Goal: Task Accomplishment & Management: Manage account settings

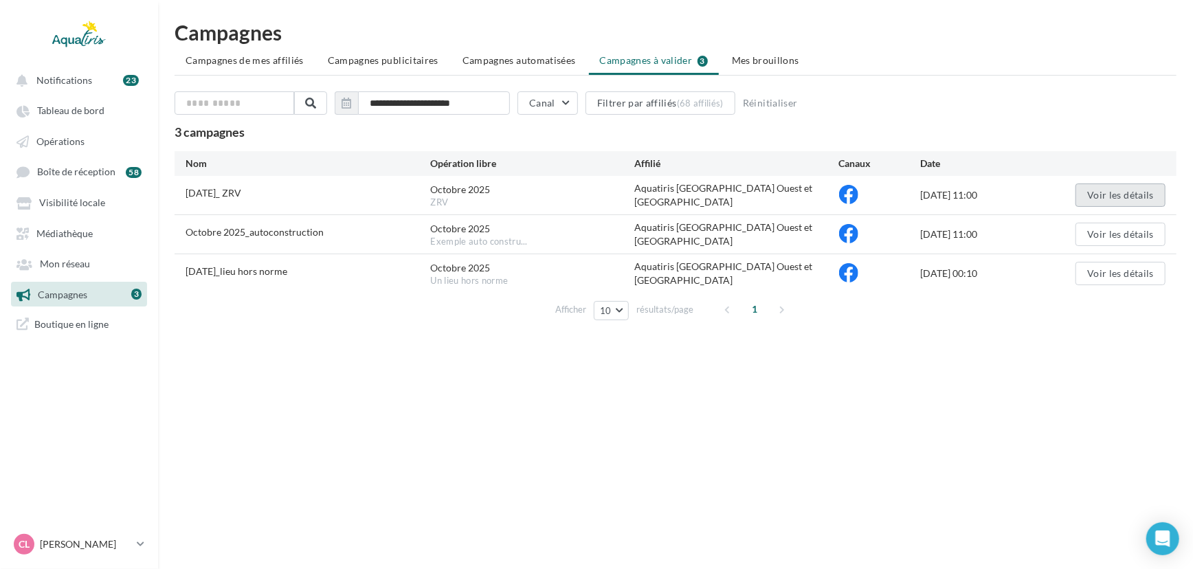
click at [1104, 195] on button "Voir les détails" at bounding box center [1121, 195] width 90 height 23
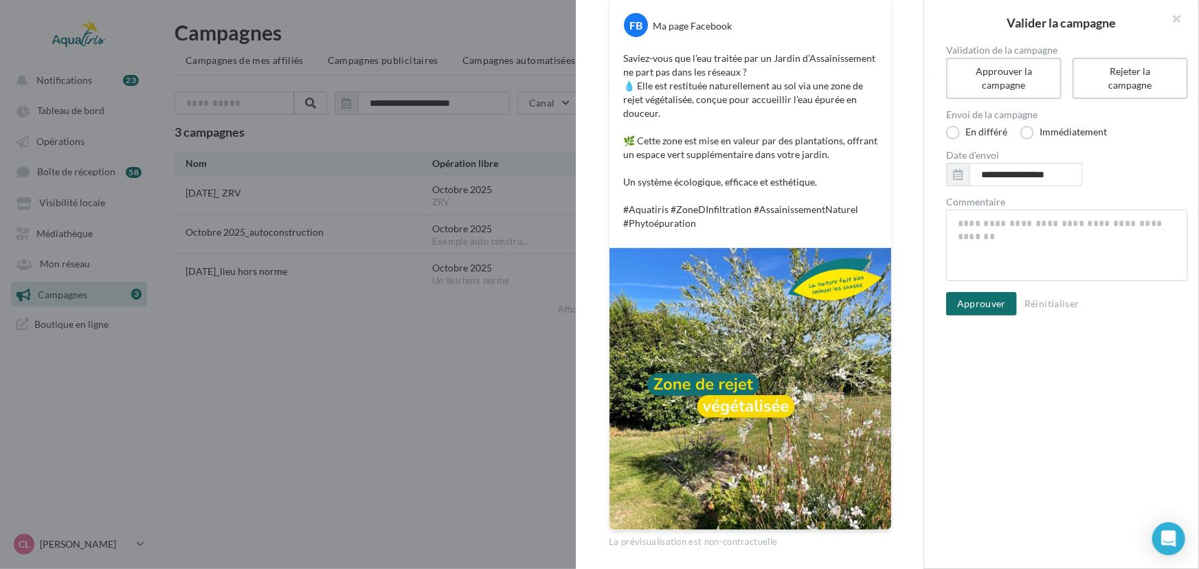
scroll to position [199, 0]
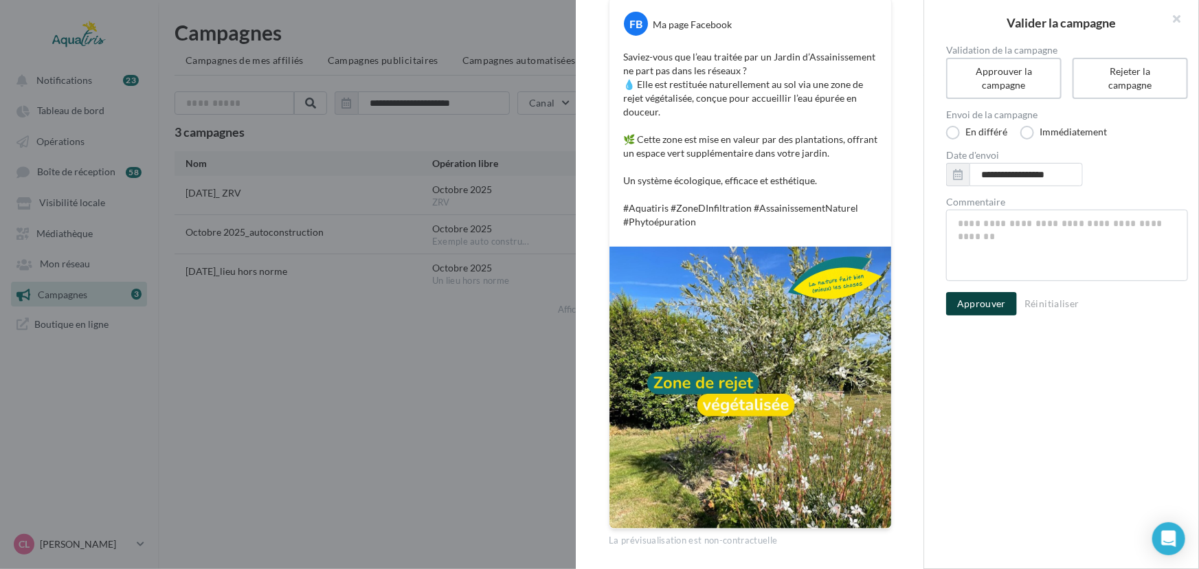
click at [971, 313] on button "Approuver" at bounding box center [981, 303] width 71 height 23
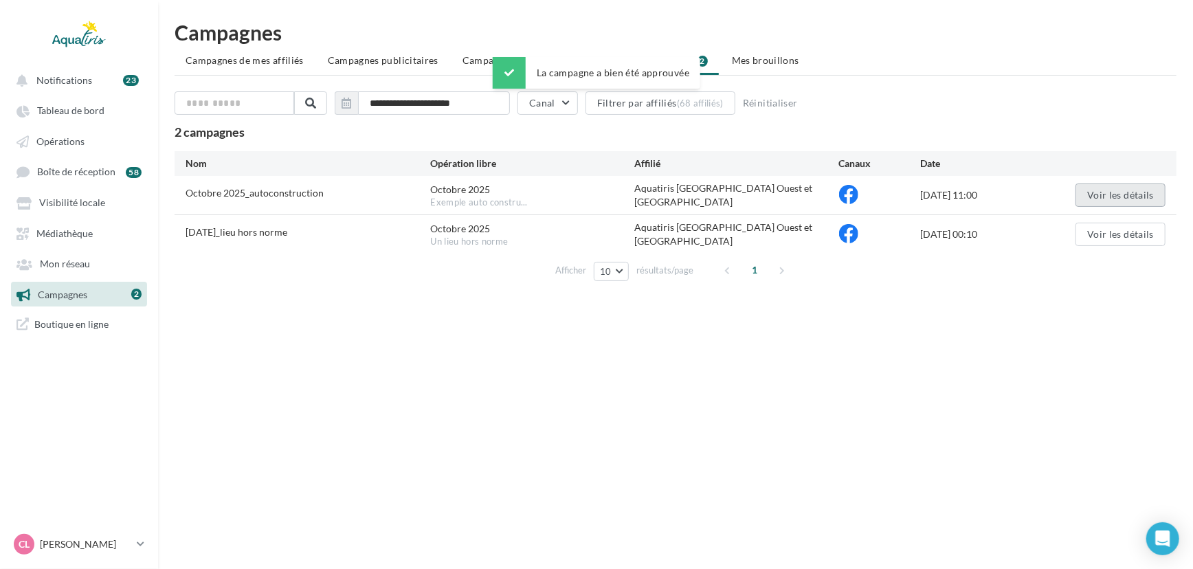
click at [1100, 192] on button "Voir les détails" at bounding box center [1121, 195] width 90 height 23
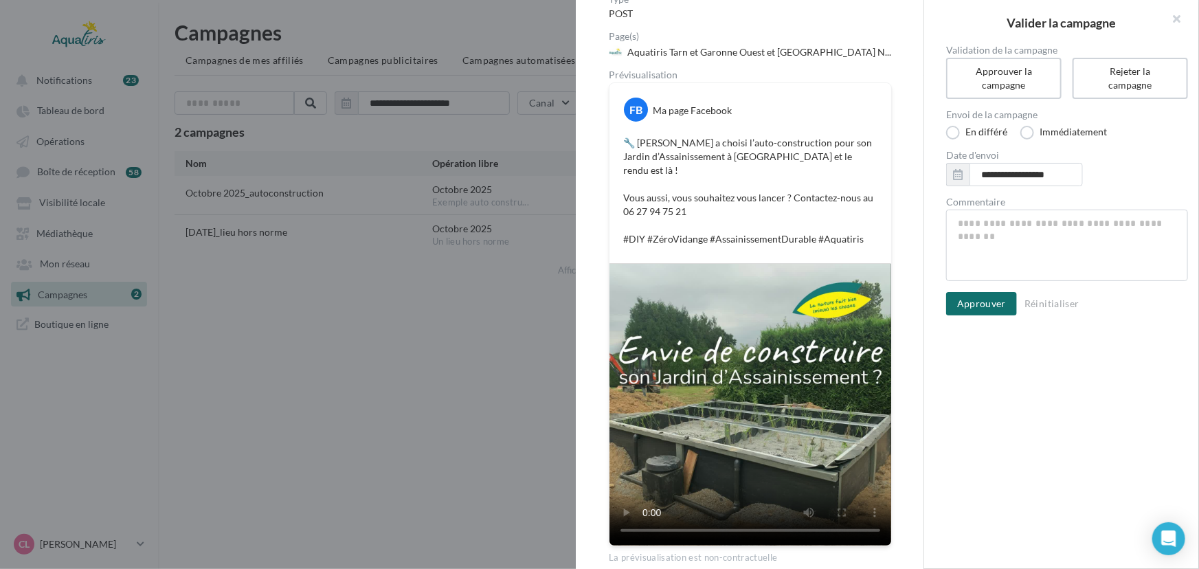
scroll to position [116, 0]
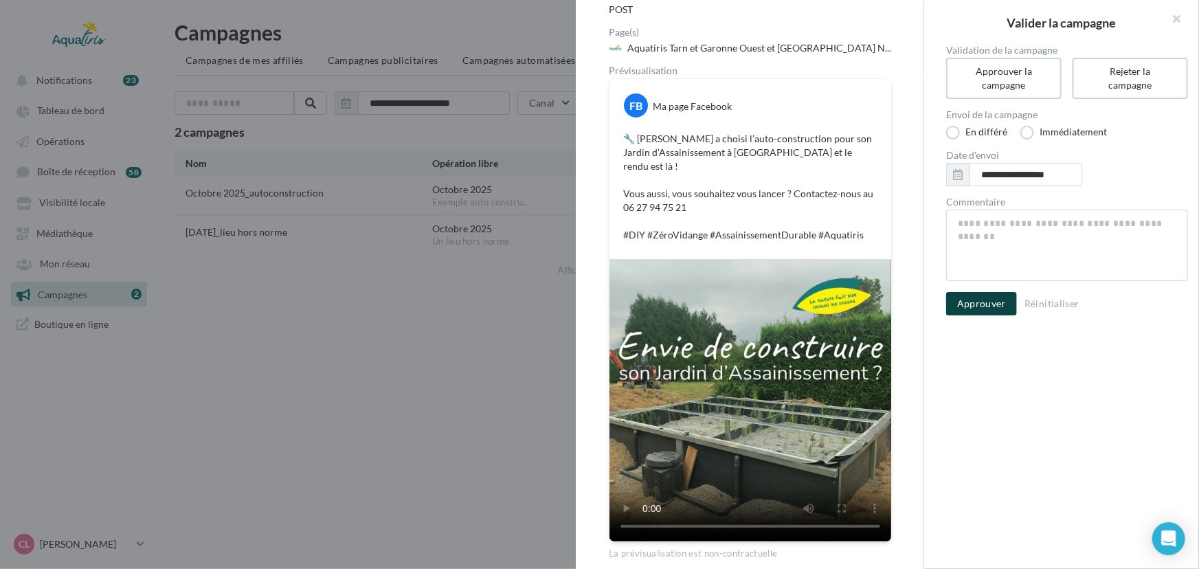
click at [992, 306] on button "Approuver" at bounding box center [981, 303] width 71 height 23
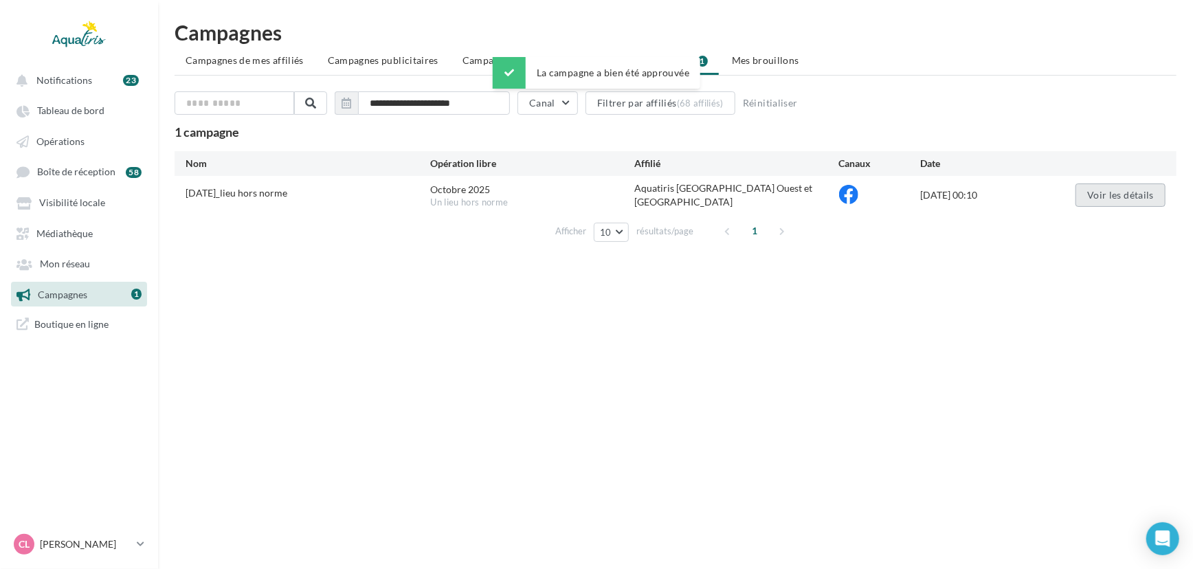
click at [1118, 193] on button "Voir les détails" at bounding box center [1121, 195] width 90 height 23
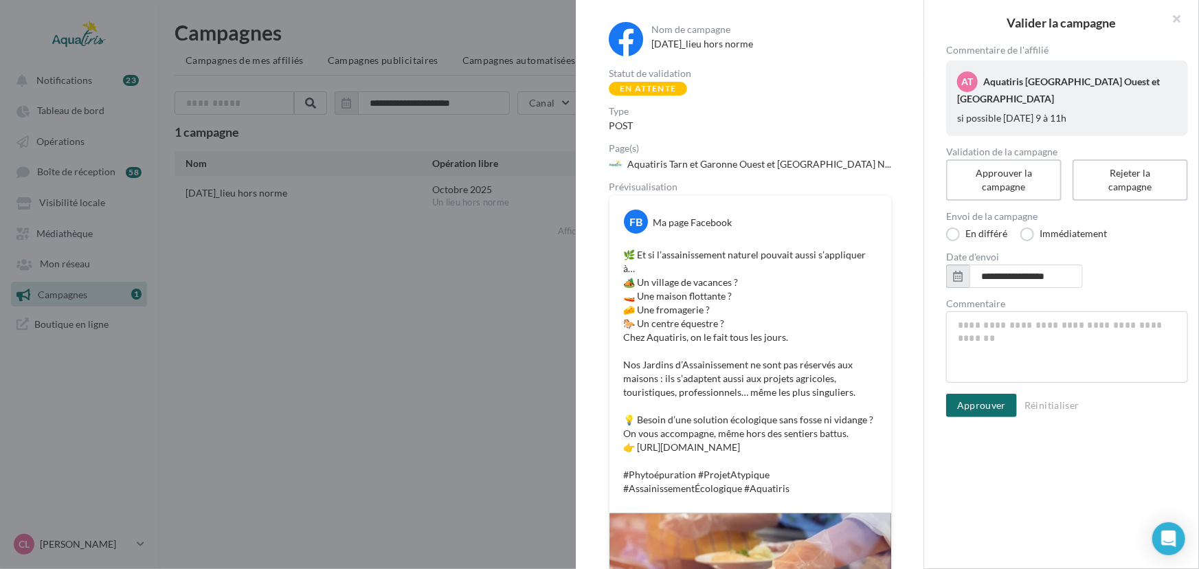
click at [958, 279] on icon "button" at bounding box center [958, 276] width 10 height 11
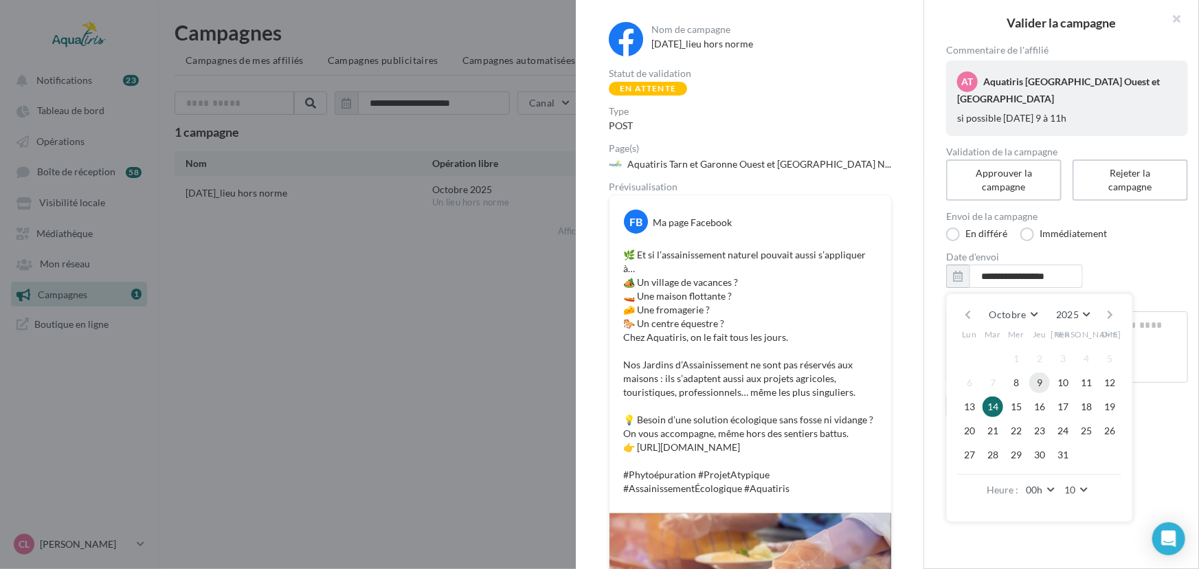
click at [1043, 385] on button "9" at bounding box center [1040, 383] width 21 height 21
click at [1055, 486] on button "00h" at bounding box center [1041, 489] width 36 height 19
click at [1080, 425] on button "11h" at bounding box center [1071, 430] width 96 height 25
click at [1087, 492] on button "10" at bounding box center [1077, 489] width 31 height 19
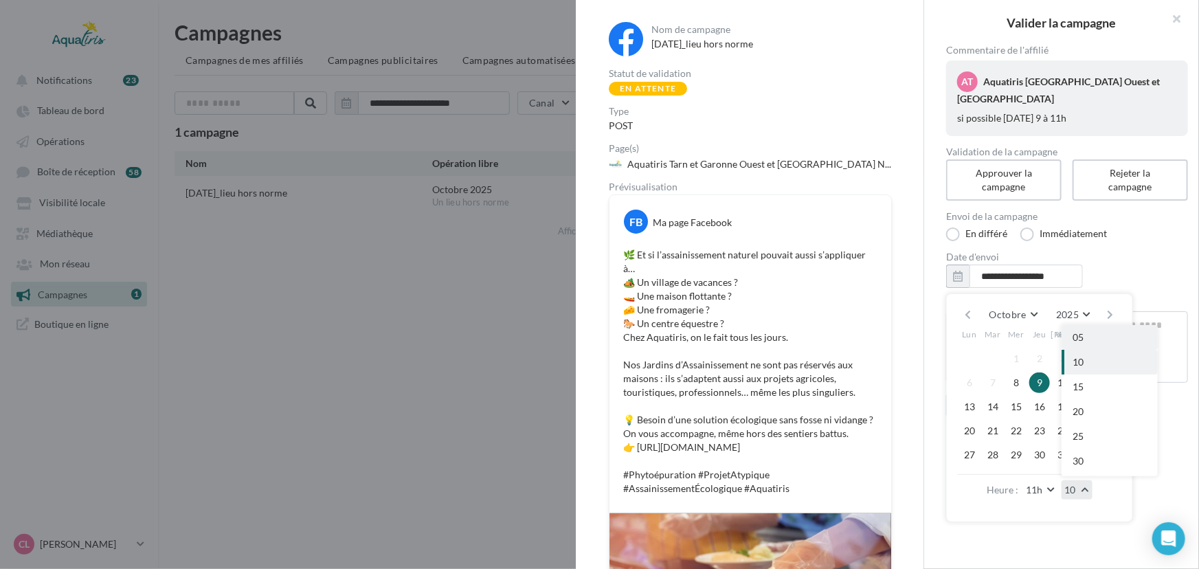
scroll to position [0, 0]
click at [1097, 341] on button "00" at bounding box center [1110, 337] width 96 height 25
type input "**********"
click at [1170, 480] on div "**********" at bounding box center [1067, 298] width 286 height 507
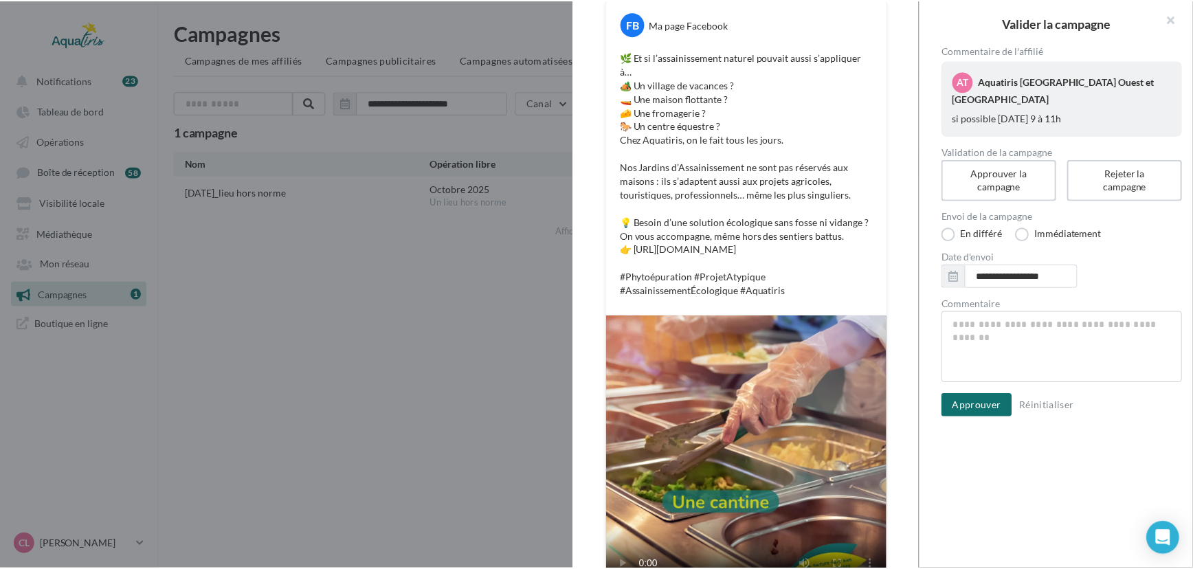
scroll to position [176, 0]
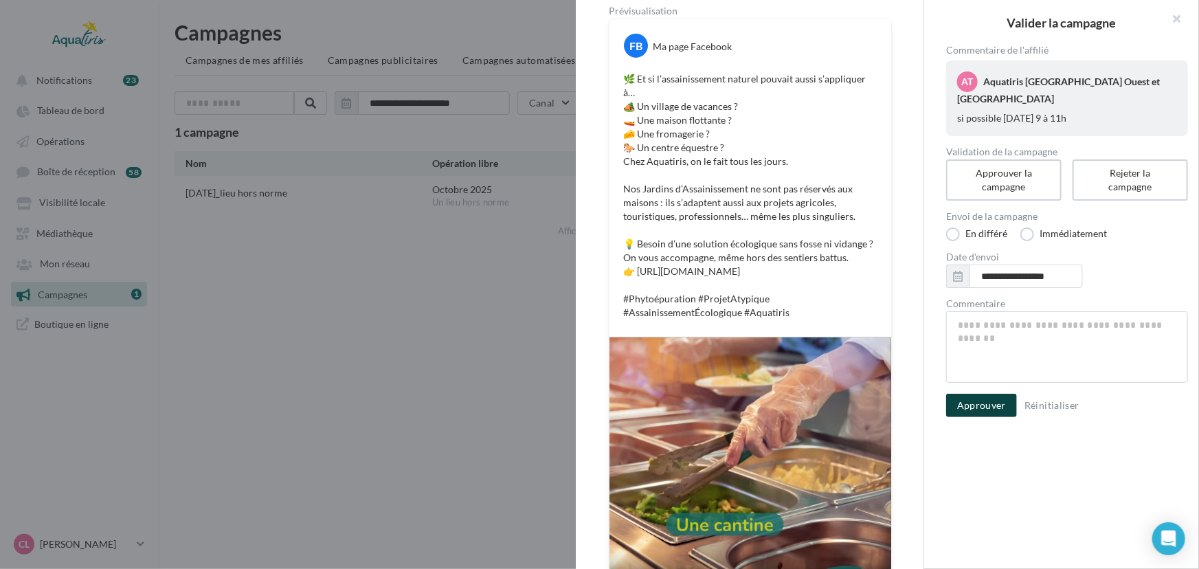
click at [976, 405] on button "Approuver" at bounding box center [981, 405] width 71 height 23
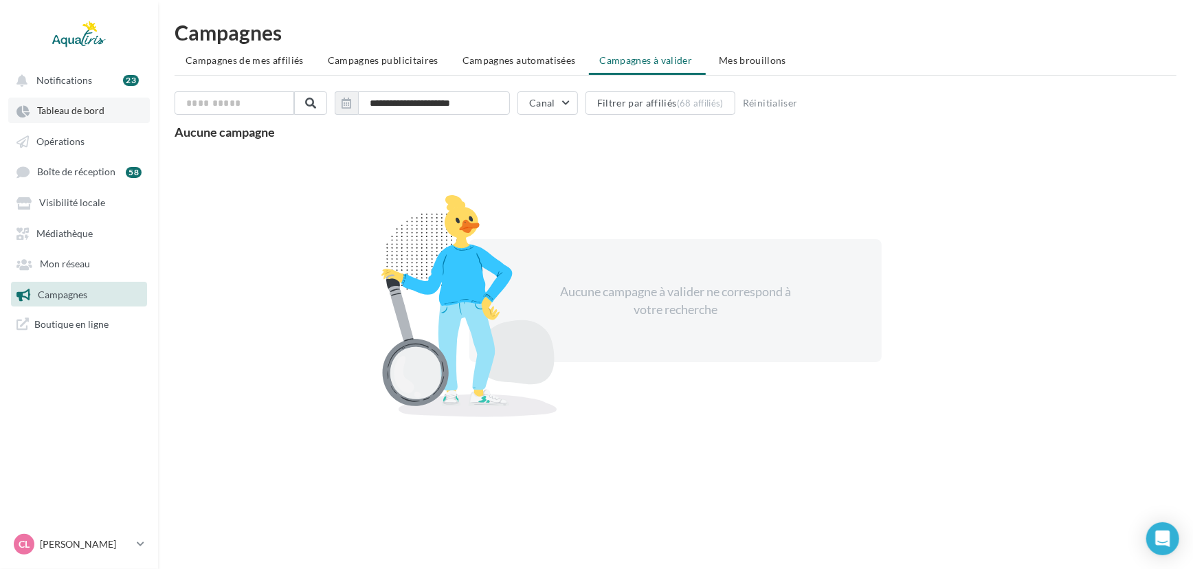
click at [43, 107] on span "Tableau de bord" at bounding box center [70, 111] width 67 height 12
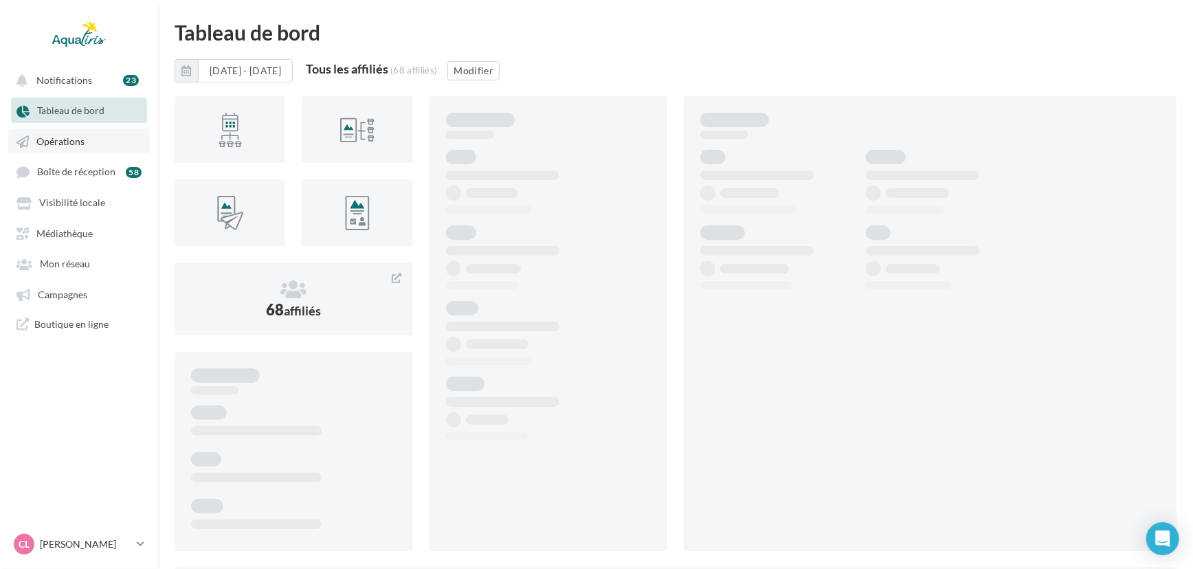
click at [100, 131] on link "Opérations" at bounding box center [79, 141] width 142 height 25
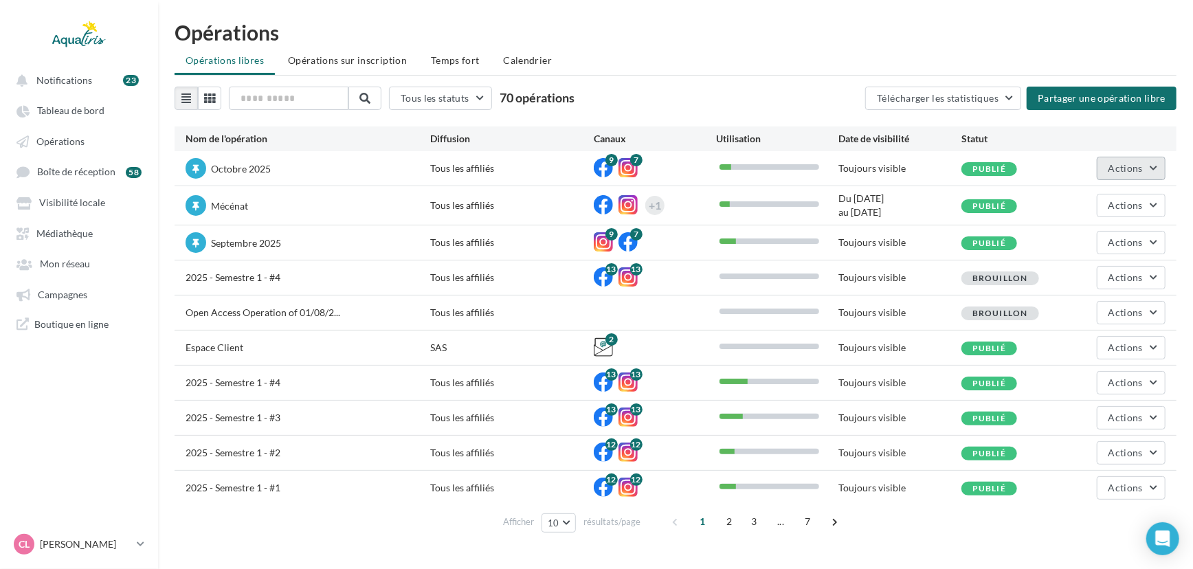
click at [1120, 160] on button "Actions" at bounding box center [1131, 168] width 69 height 23
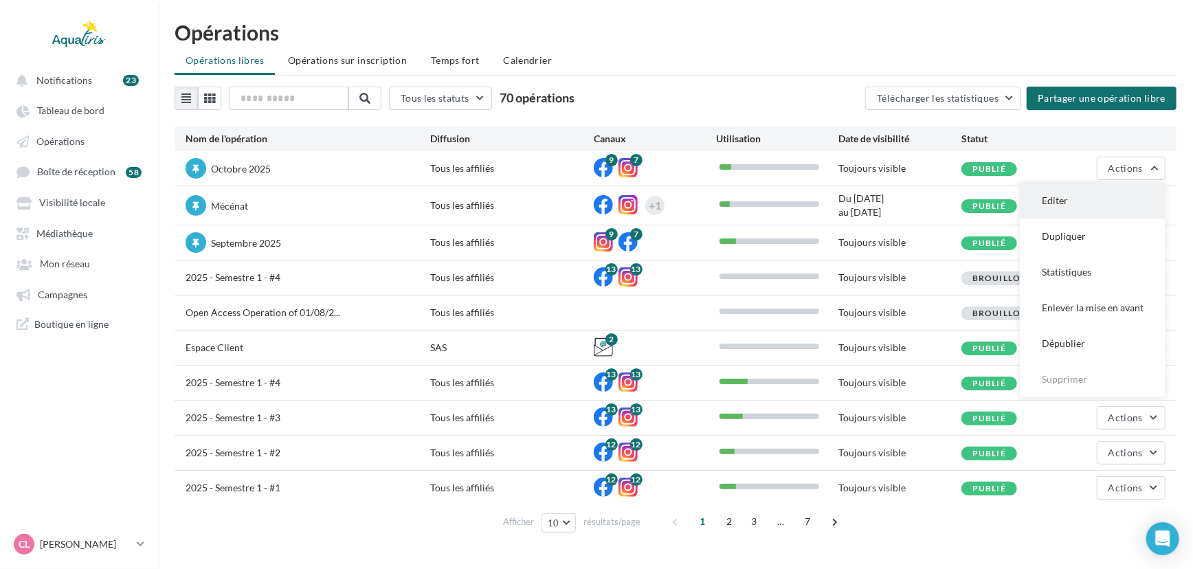
click at [1107, 183] on button "Editer" at bounding box center [1093, 201] width 146 height 36
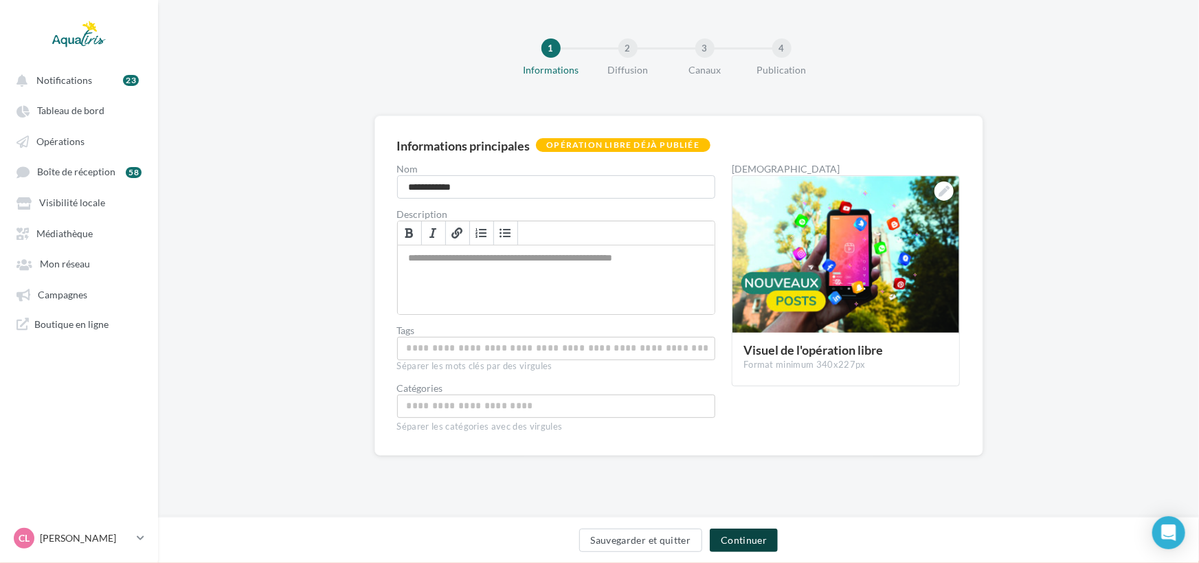
click at [735, 537] on button "Continuer" at bounding box center [744, 540] width 68 height 23
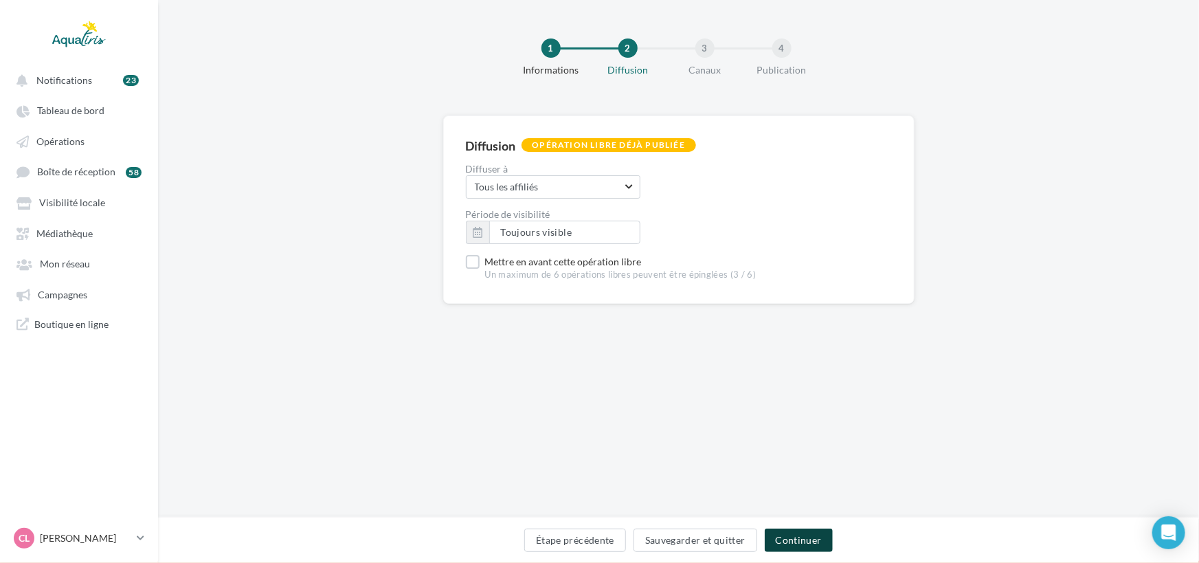
click at [796, 538] on button "Continuer" at bounding box center [799, 540] width 68 height 23
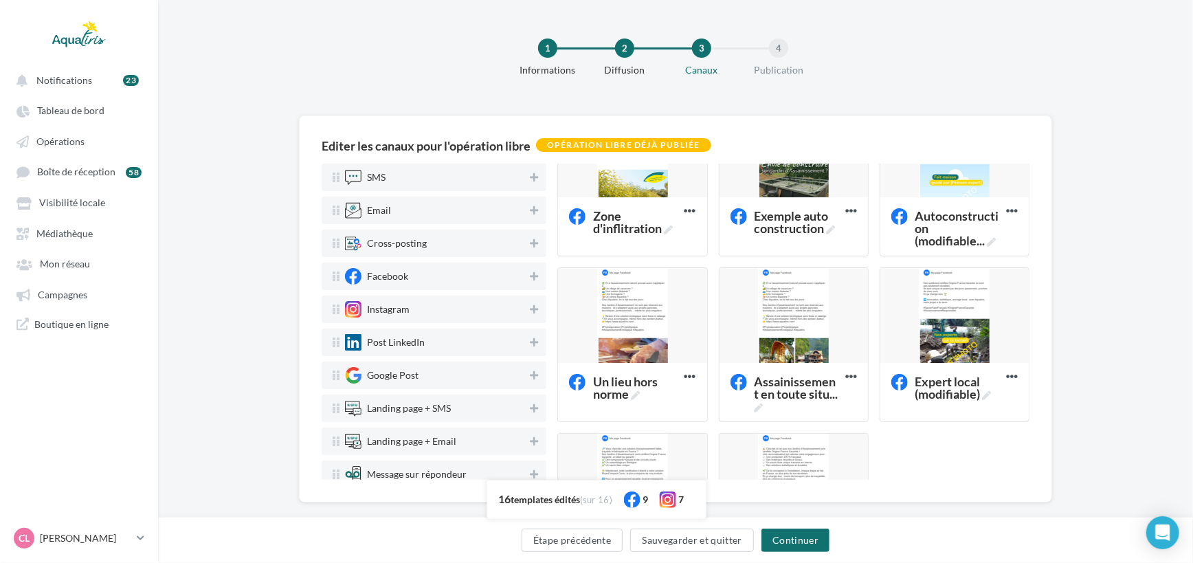
scroll to position [561, 0]
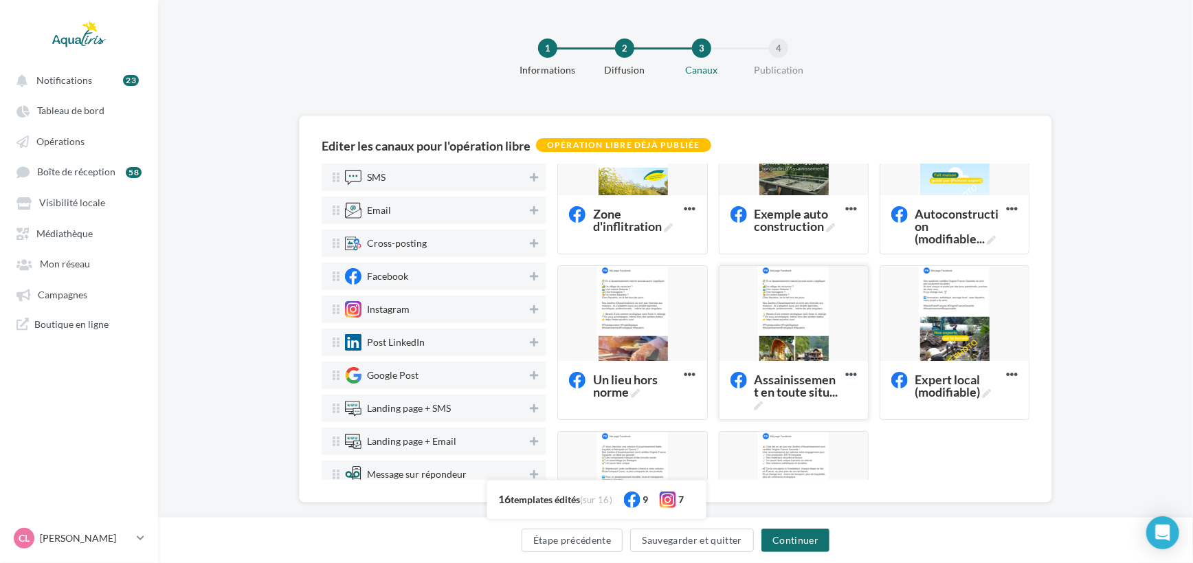
click at [792, 316] on div at bounding box center [794, 314] width 148 height 96
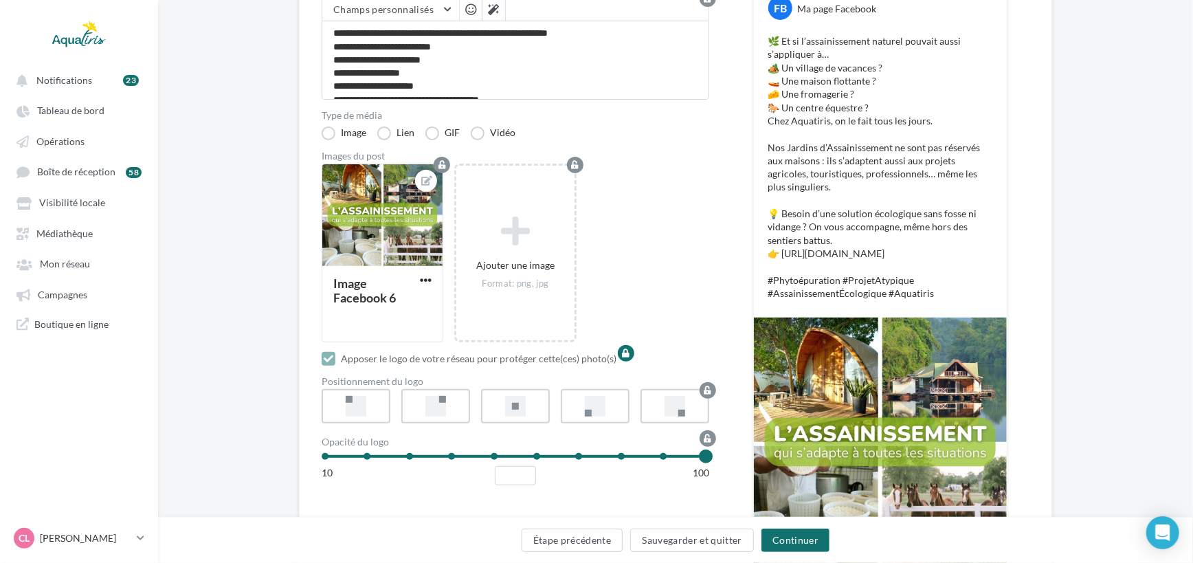
scroll to position [249, 0]
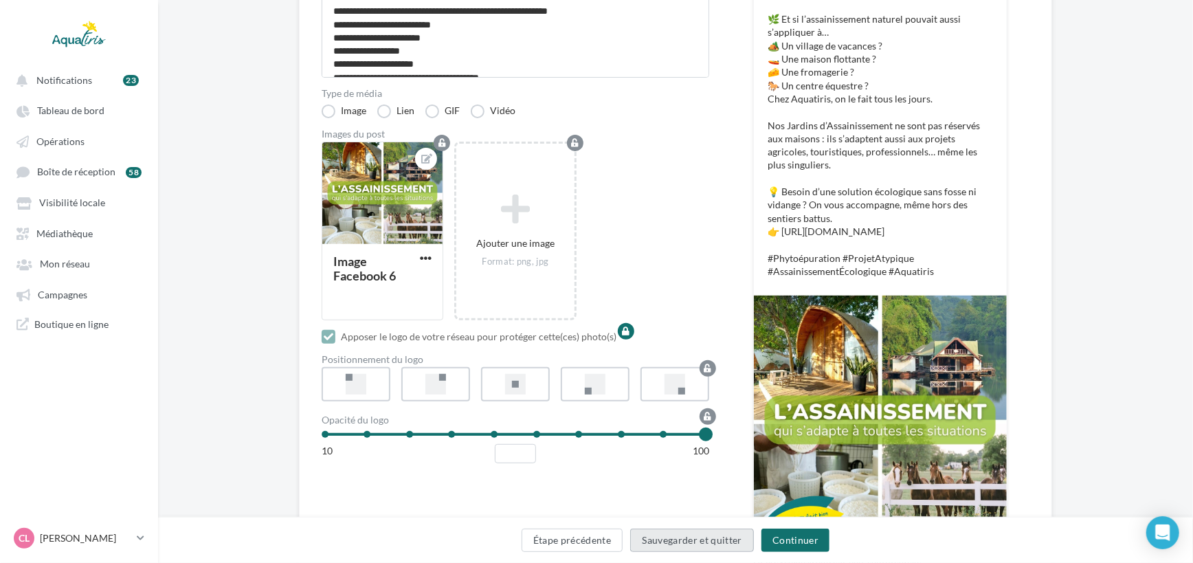
click at [680, 545] on button "Sauvegarder et quitter" at bounding box center [692, 540] width 124 height 23
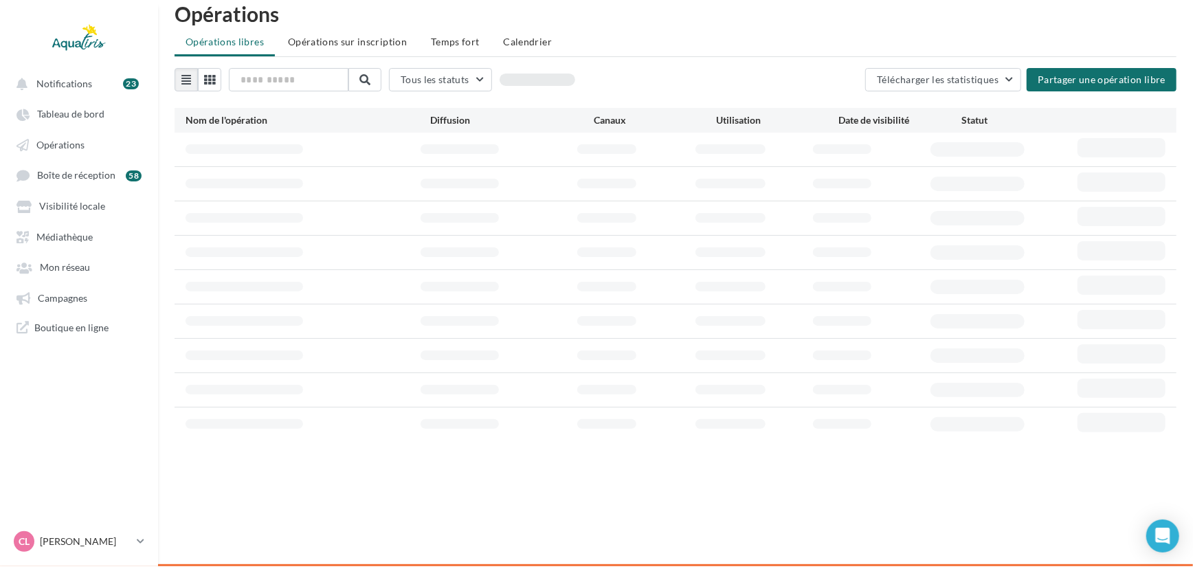
scroll to position [21, 0]
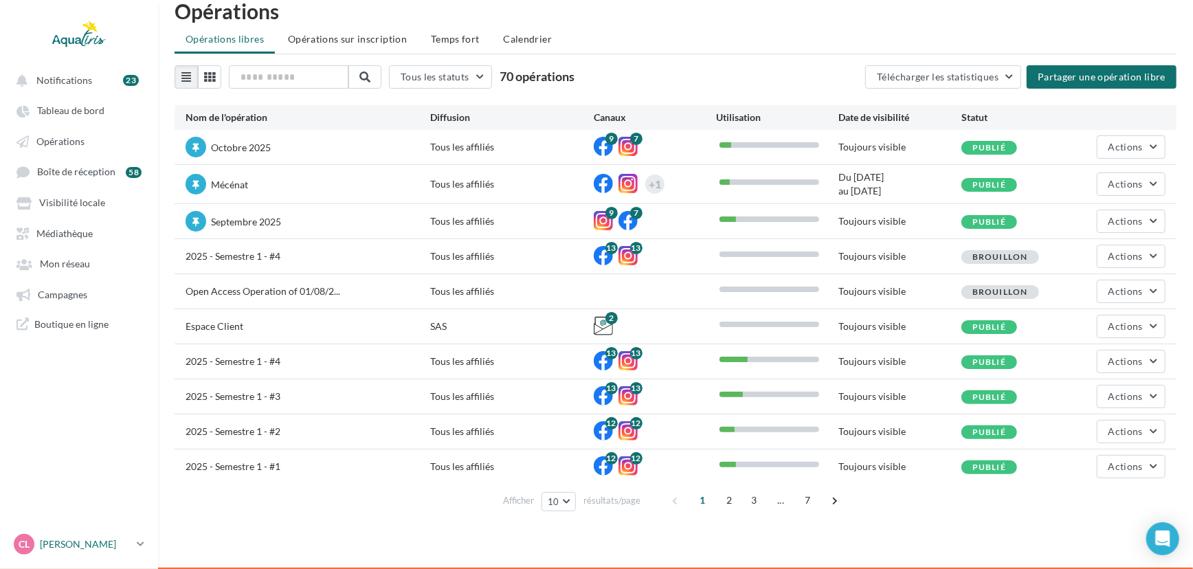
click at [82, 543] on p "[PERSON_NAME]" at bounding box center [85, 544] width 91 height 14
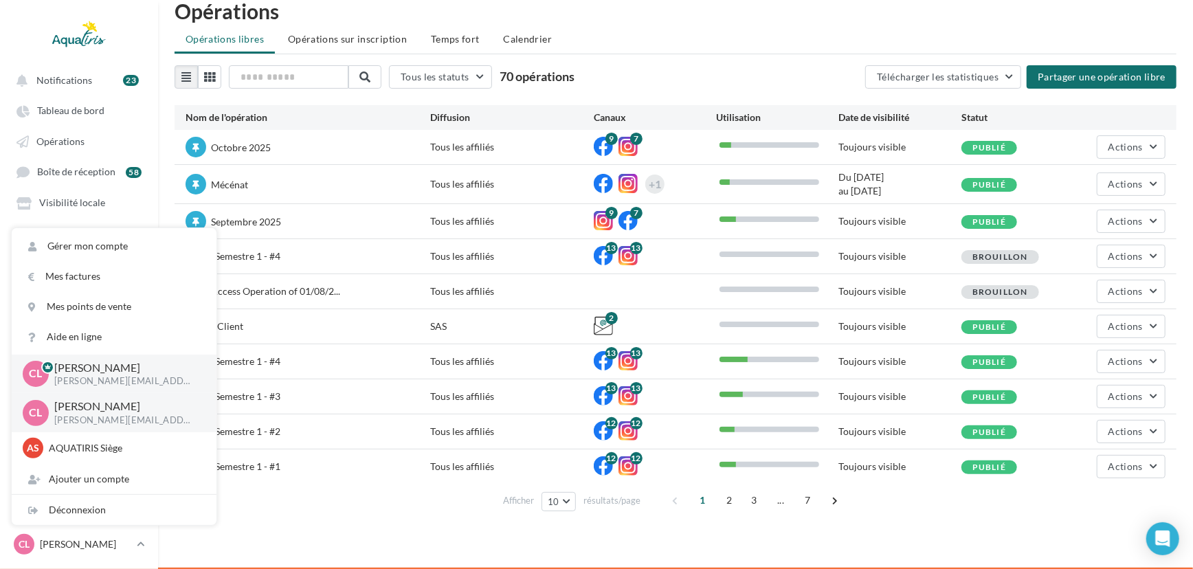
click at [456, 536] on div "Notifications 23 Tableau de bord Opérations Boîte de réception" at bounding box center [596, 285] width 1193 height 569
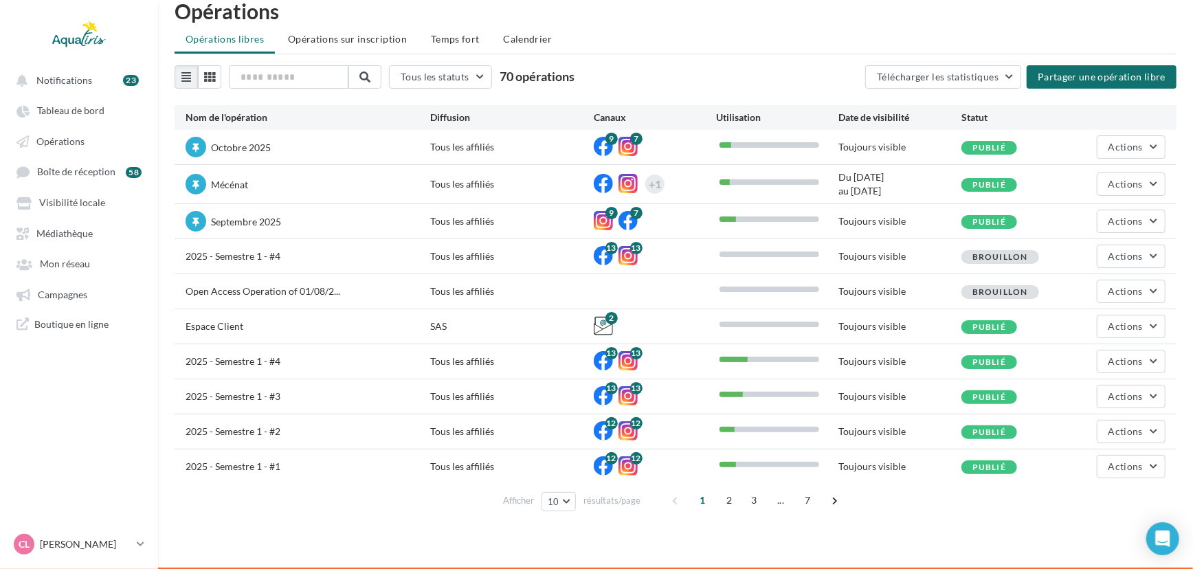
click at [1145, 531] on div "Notifications 23 Tableau de bord Opérations Boîte de réception" at bounding box center [596, 285] width 1193 height 569
click at [1149, 531] on div "Open Intercom Messenger" at bounding box center [1163, 539] width 36 height 36
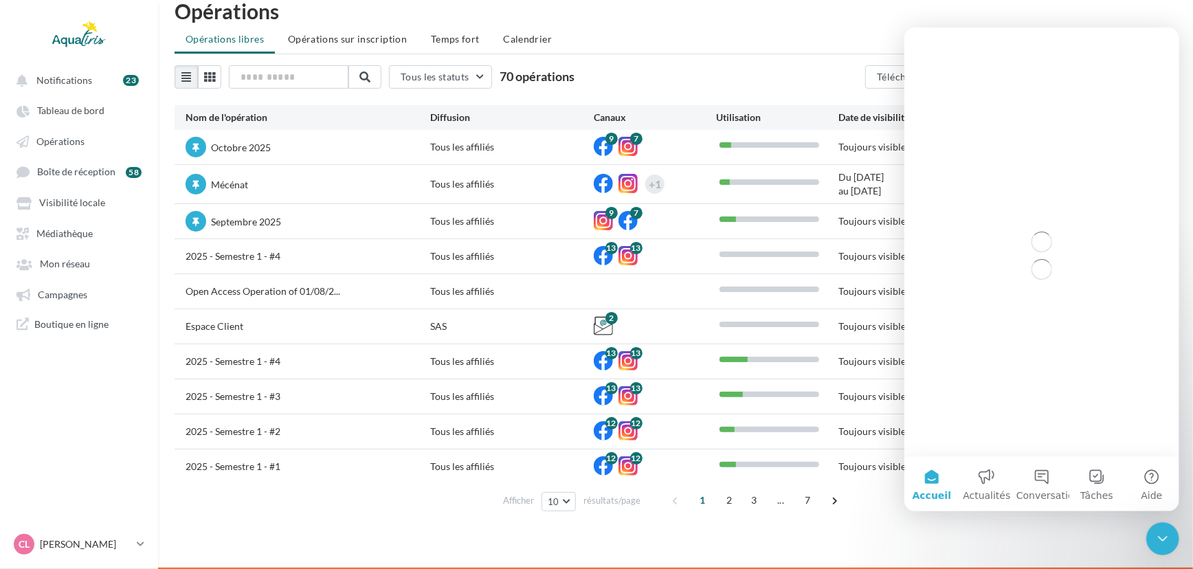
scroll to position [0, 0]
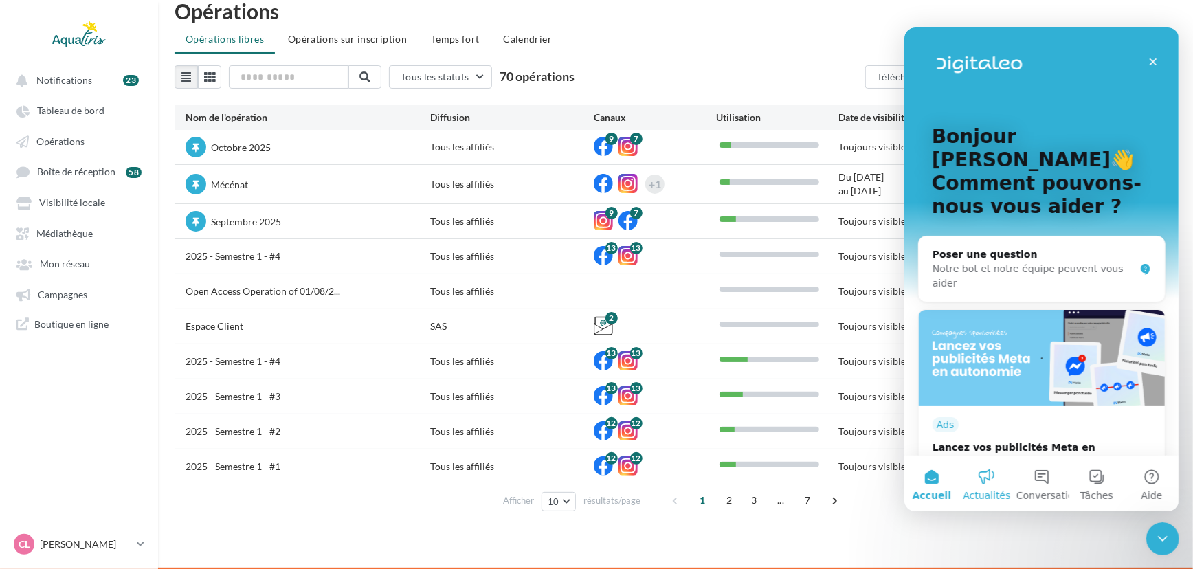
click at [984, 486] on button "Actualités" at bounding box center [986, 483] width 55 height 55
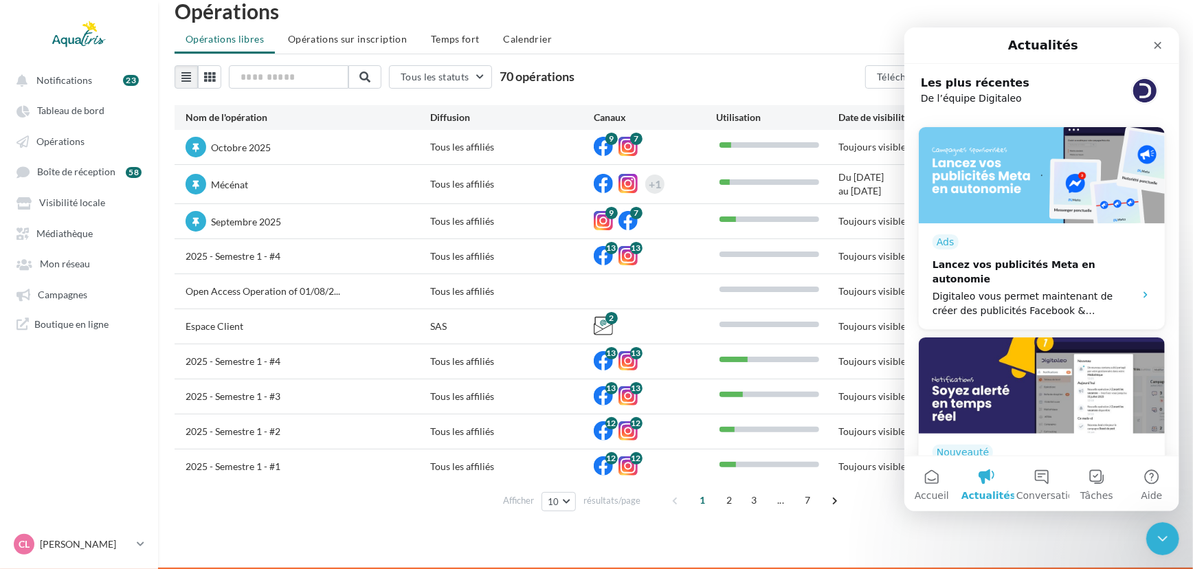
click at [502, 532] on div "Notifications 23 Tableau de bord Opérations Boîte de réception" at bounding box center [596, 285] width 1193 height 569
click at [1145, 39] on div "Fermer" at bounding box center [1157, 44] width 25 height 25
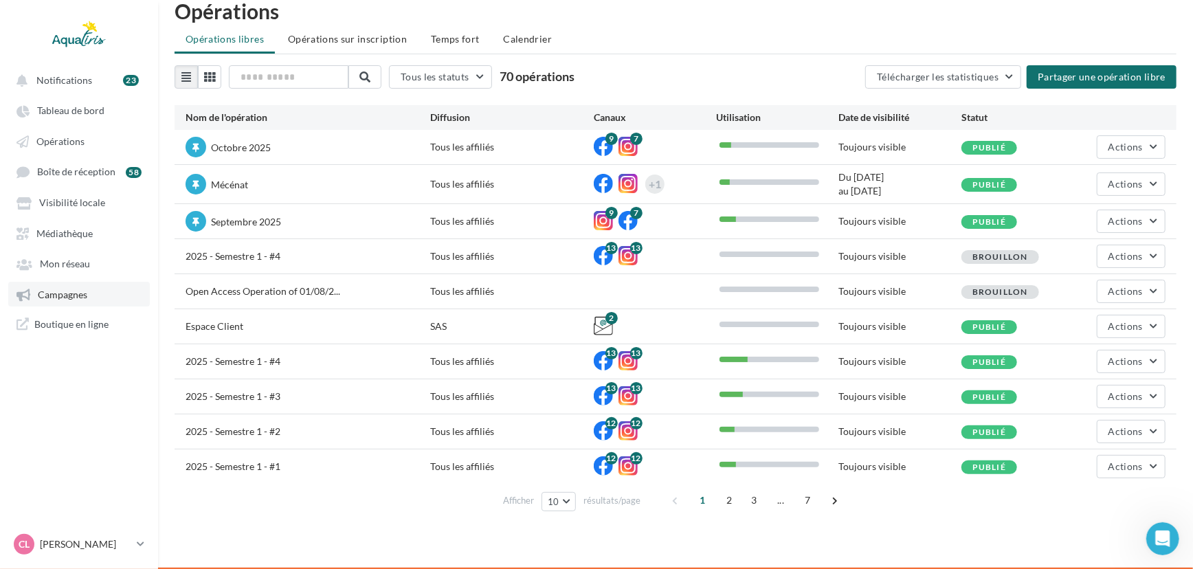
click at [85, 300] on span "Campagnes" at bounding box center [62, 295] width 49 height 12
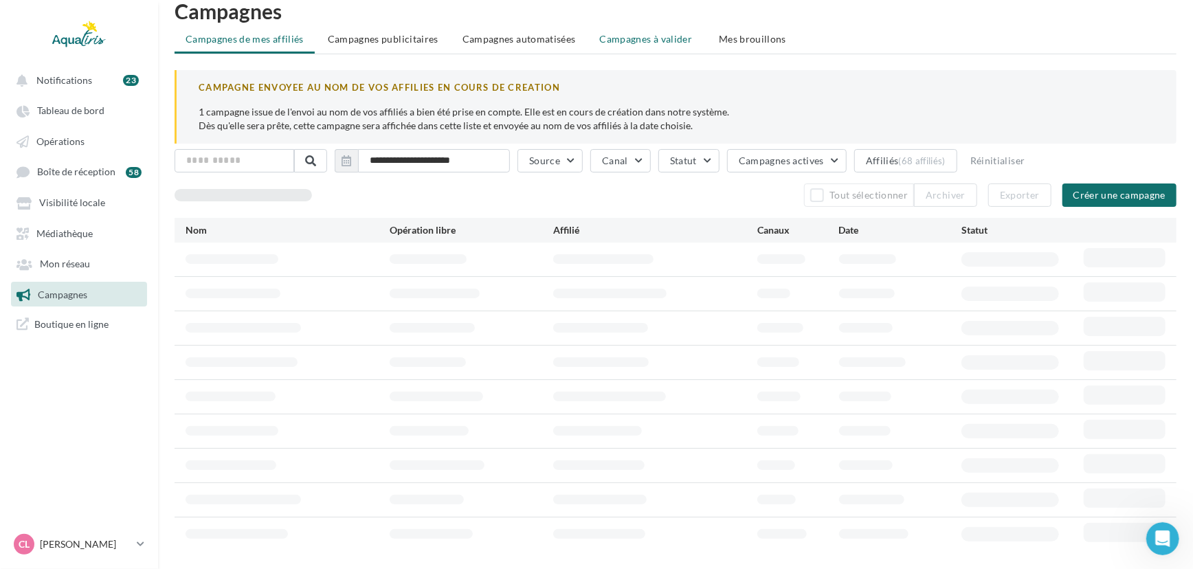
click at [680, 39] on span "Campagnes à valider" at bounding box center [646, 39] width 93 height 14
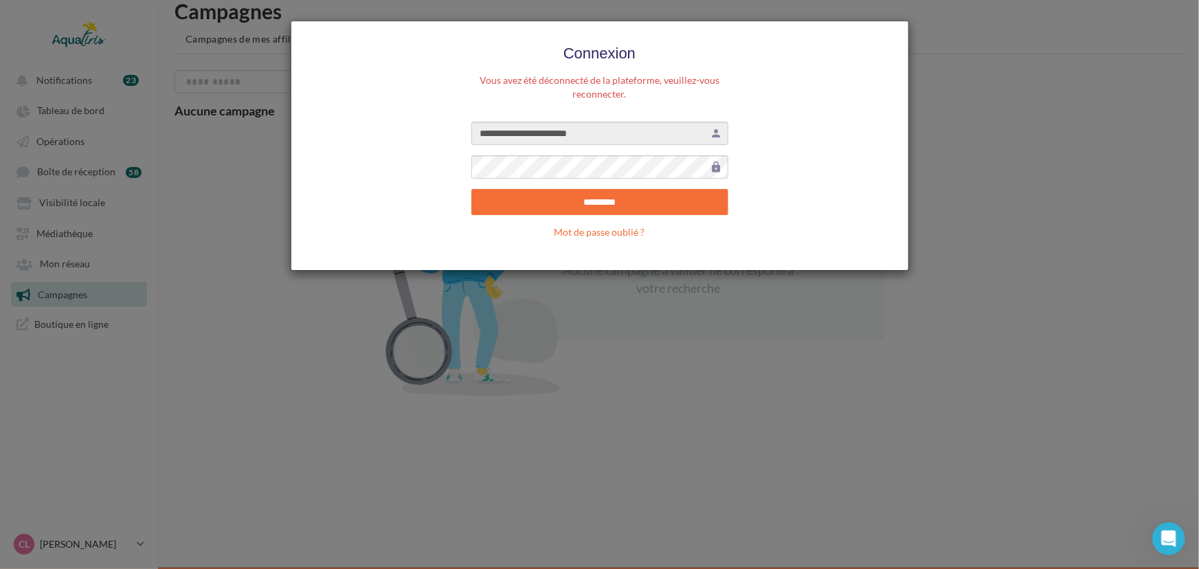
drag, startPoint x: 697, startPoint y: 350, endPoint x: 711, endPoint y: 326, distance: 27.5
click at [698, 350] on div "**********" at bounding box center [599, 284] width 1199 height 569
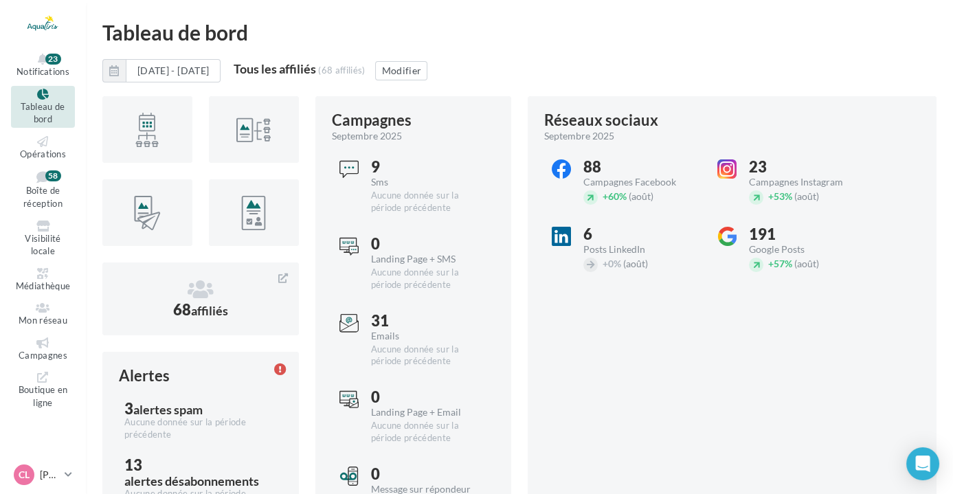
click at [43, 333] on ul "Notifications 23 Tableau de bord Opérations Boîte de réception Campagnes" at bounding box center [43, 231] width 85 height 372
click at [40, 337] on icon at bounding box center [43, 342] width 56 height 11
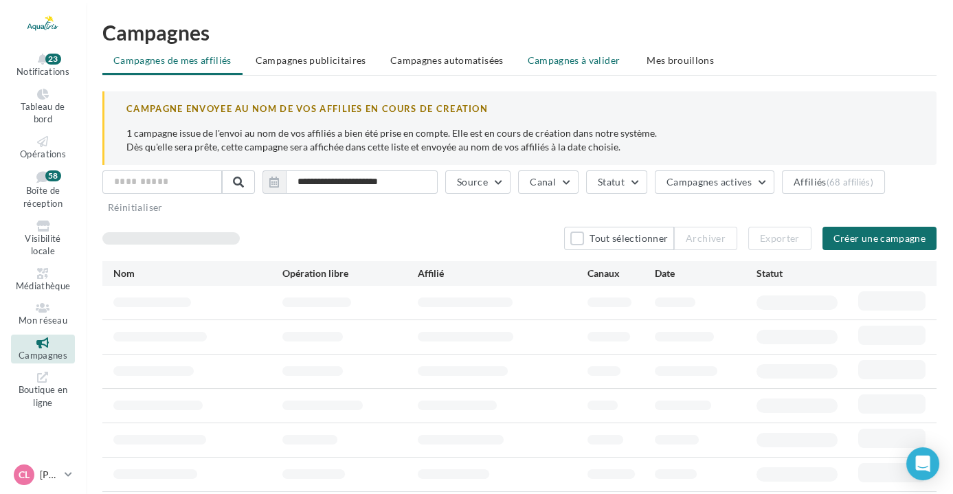
click at [566, 67] on li "Campagnes à valider" at bounding box center [576, 60] width 118 height 25
